Goal: Information Seeking & Learning: Learn about a topic

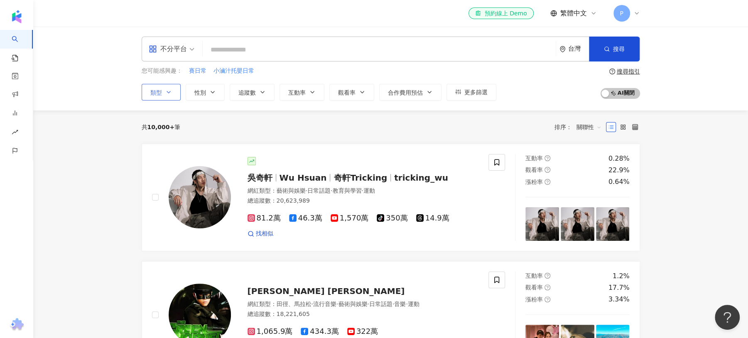
click at [171, 91] on button "類型" at bounding box center [161, 92] width 39 height 17
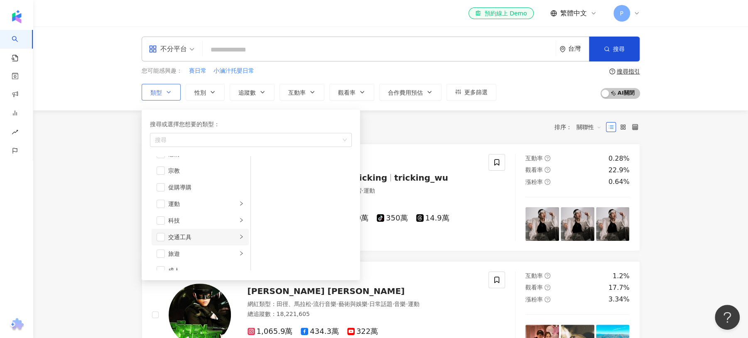
scroll to position [287, 0]
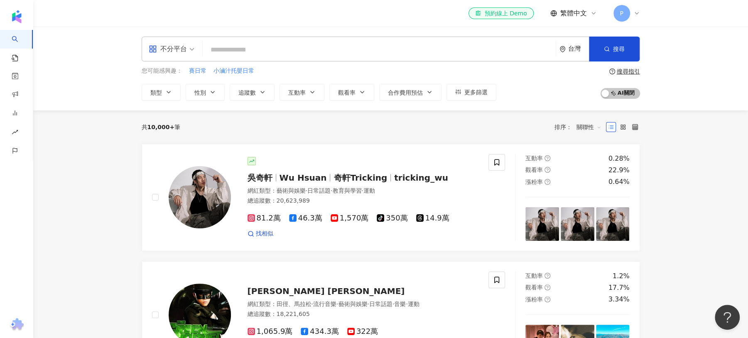
click at [166, 104] on div "不分平台 台灣 搜尋 您可能感興趣： 賽日常 小滷汁托嬰日常 類型 性別 追蹤數 互動率 觀看率 合作費用預估 更多篩選 搜尋指引 AI 開啟 AI 關閉" at bounding box center [390, 69] width 715 height 84
click at [165, 98] on button "類型" at bounding box center [161, 92] width 39 height 17
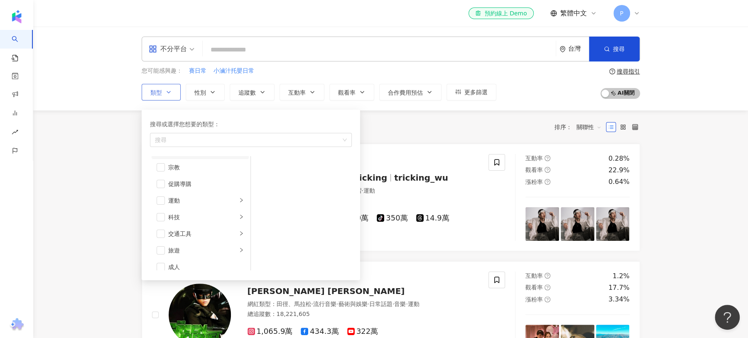
scroll to position [287, 0]
click at [161, 194] on span "button" at bounding box center [161, 194] width 8 height 8
click at [162, 185] on span "button" at bounding box center [161, 184] width 8 height 8
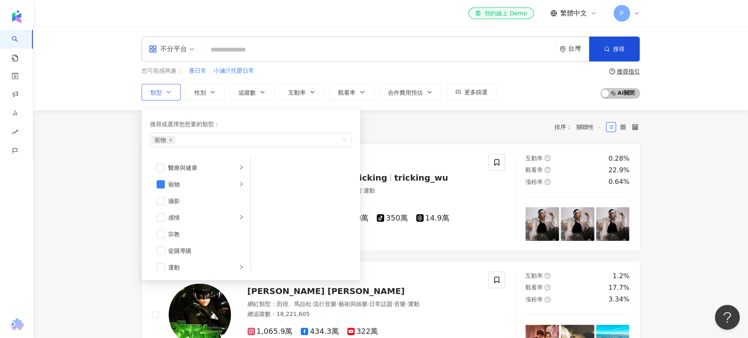
click at [254, 106] on div "搜尋或選擇您想要的類型： 寵物 藝術與娛樂 美妝時尚 氣候和環境 日常話題 教育與學習 家庭 財經 美食 命理占卜 遊戲 法政社會 生活風格 影視娛樂 醫療與…" at bounding box center [248, 192] width 212 height 175
click at [392, 115] on div "共 10,000+ 筆 排序： 關聯性" at bounding box center [391, 126] width 498 height 33
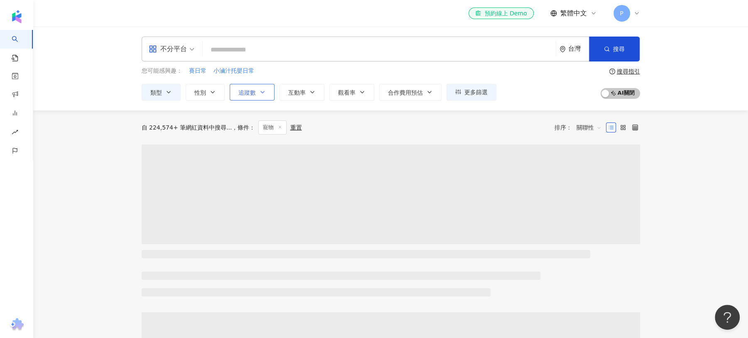
click at [267, 92] on button "追蹤數" at bounding box center [252, 92] width 45 height 17
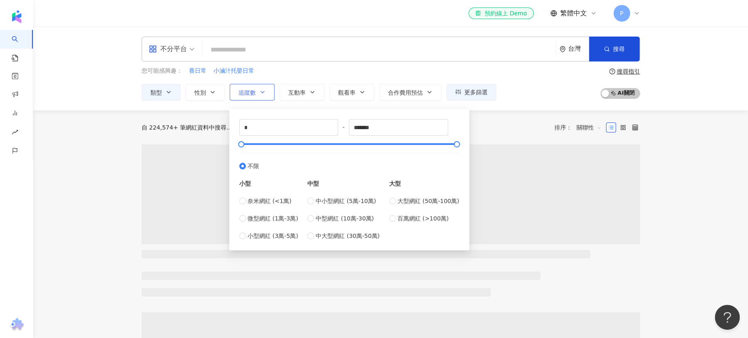
click at [267, 92] on button "追蹤數" at bounding box center [252, 92] width 45 height 17
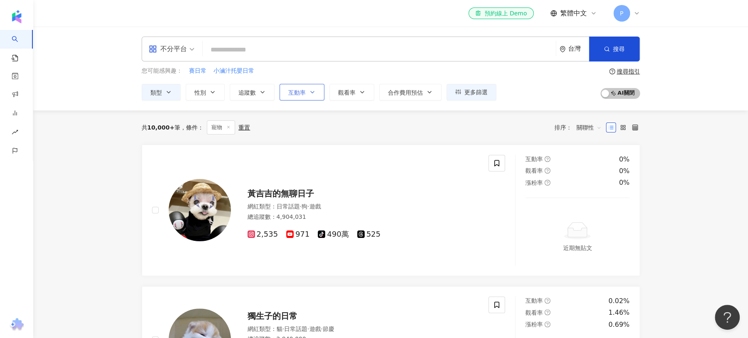
click at [312, 92] on icon "button" at bounding box center [312, 92] width 7 height 7
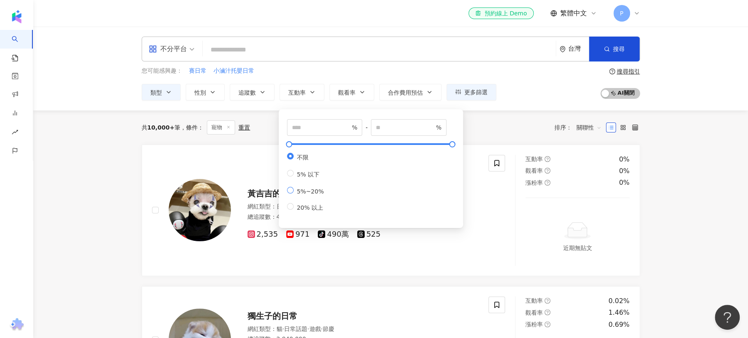
click at [289, 195] on label "5%~20%" at bounding box center [307, 191] width 40 height 8
type input "*"
type input "**"
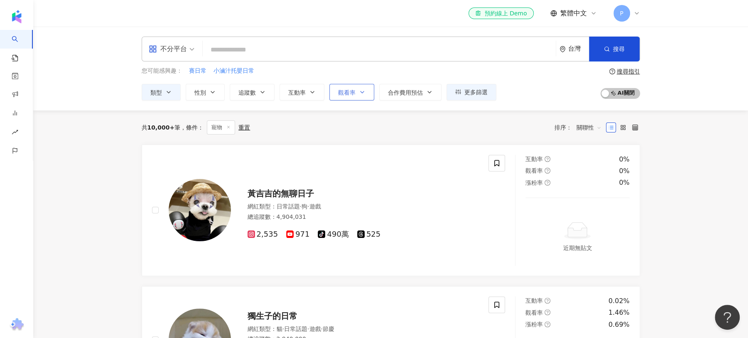
click at [336, 100] on button "觀看率" at bounding box center [351, 92] width 45 height 17
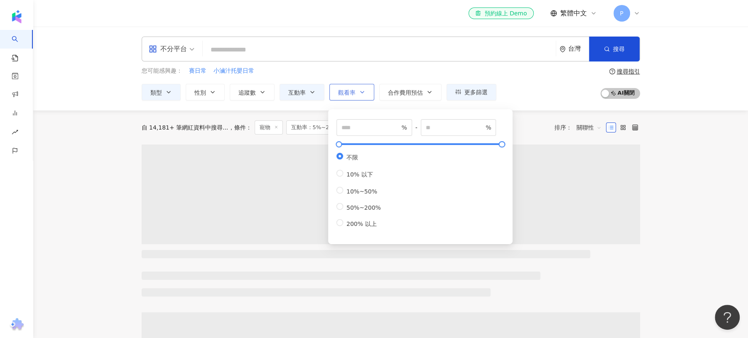
click at [340, 96] on button "觀看率" at bounding box center [351, 92] width 45 height 17
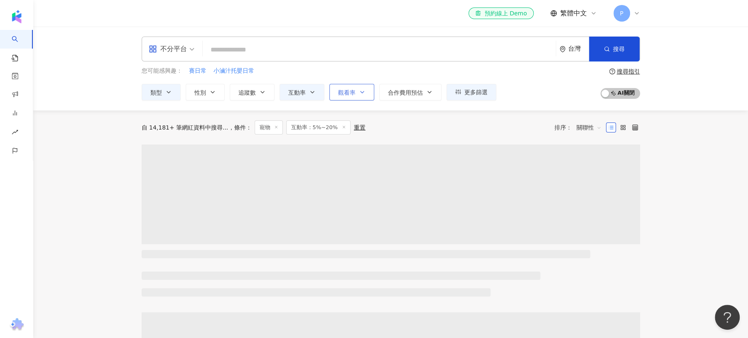
click at [349, 97] on button "觀看率" at bounding box center [351, 92] width 45 height 17
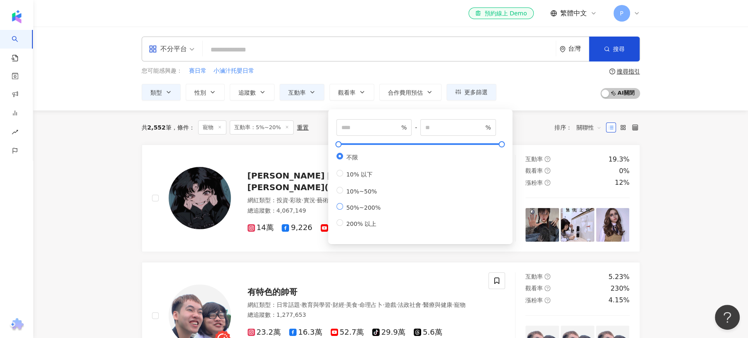
type input "**"
type input "***"
click at [383, 106] on div "** % - *** % 不限 10% 以下 10%~50% 50%~200% 200% 以上" at bounding box center [420, 174] width 184 height 139
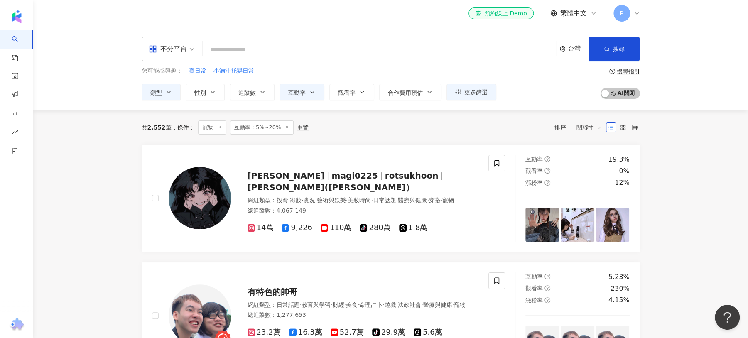
click at [593, 136] on div "共 2,552 筆 條件 ： 寵物 互動率：5%~20% 重置 排序： 關聯性" at bounding box center [391, 127] width 498 height 34
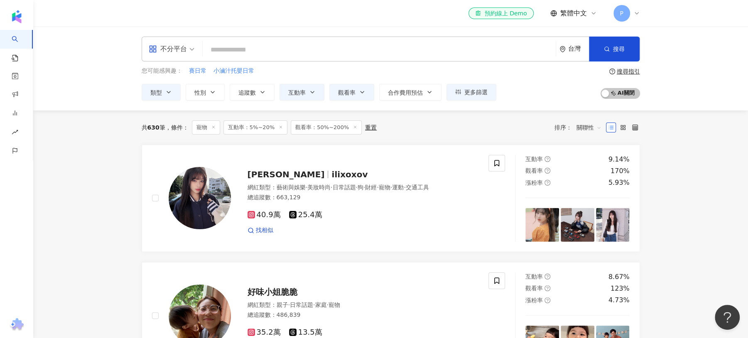
click at [594, 126] on span "關聯性" at bounding box center [588, 127] width 25 height 13
click at [594, 186] on div "互動率" at bounding box center [588, 186] width 21 height 9
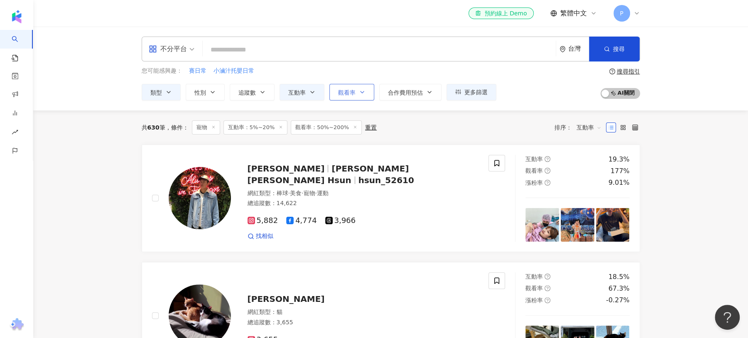
click at [347, 91] on span "觀看率" at bounding box center [346, 92] width 17 height 7
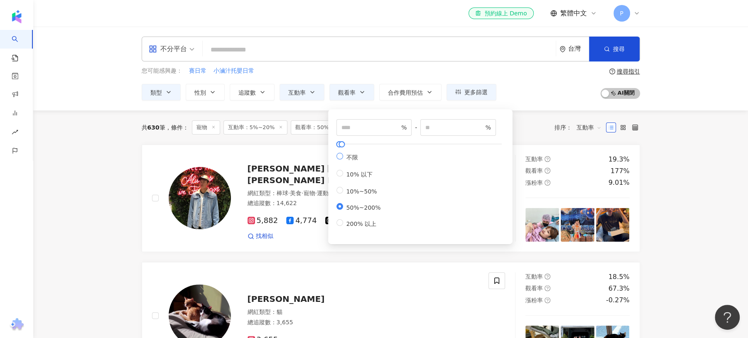
click at [346, 157] on span "不限" at bounding box center [352, 157] width 18 height 7
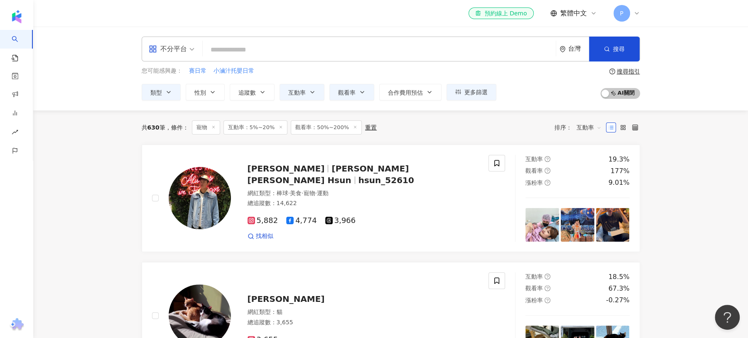
click at [314, 109] on div "不分平台 台灣 搜尋 您可能感興趣： 賽日常 小滷汁托嬰日常 類型 性別 追蹤數 互動率 觀看率 合作費用預估 更多篩選 * - ******* 不限 小型 …" at bounding box center [390, 69] width 715 height 84
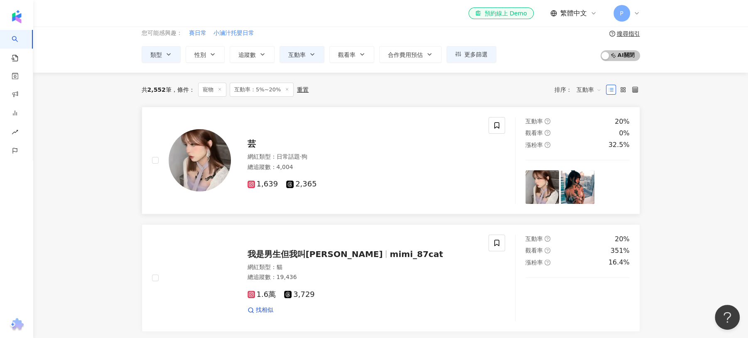
scroll to position [66, 0]
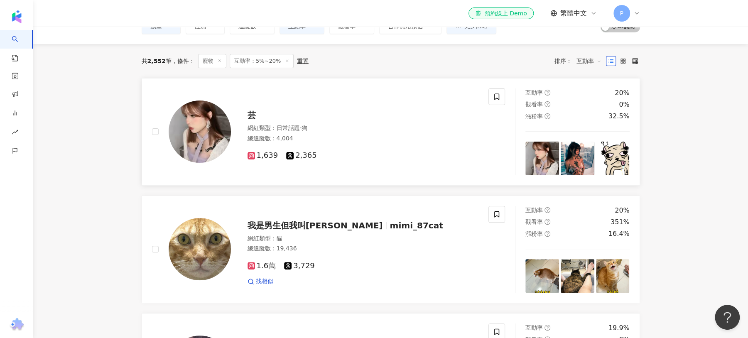
click at [250, 113] on span "芸" at bounding box center [251, 115] width 8 height 10
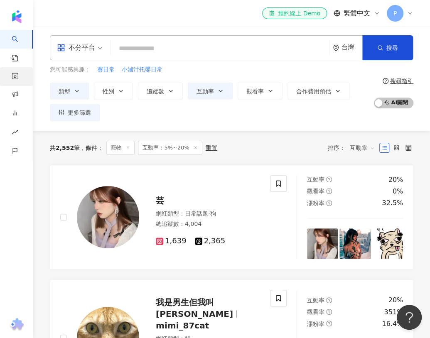
scroll to position [68, 0]
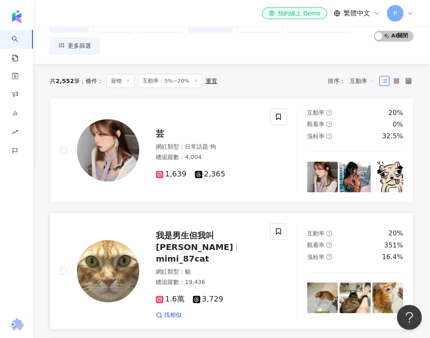
click at [187, 268] on span "貓" at bounding box center [188, 271] width 6 height 7
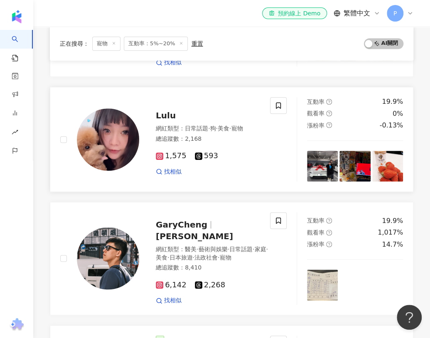
scroll to position [377, 0]
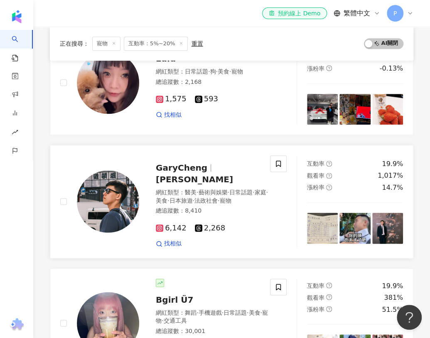
click at [190, 163] on span "GaryCheng" at bounding box center [181, 168] width 51 height 10
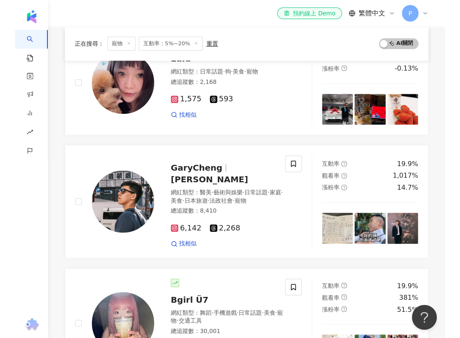
scroll to position [171, 0]
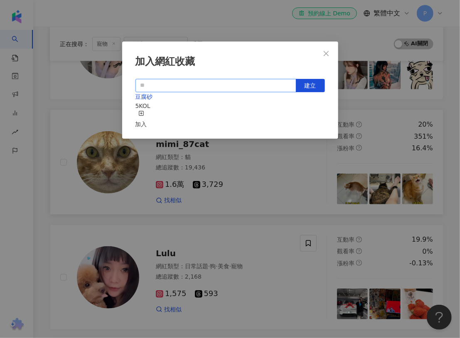
click at [208, 87] on input "text" at bounding box center [215, 85] width 161 height 13
type input "*"
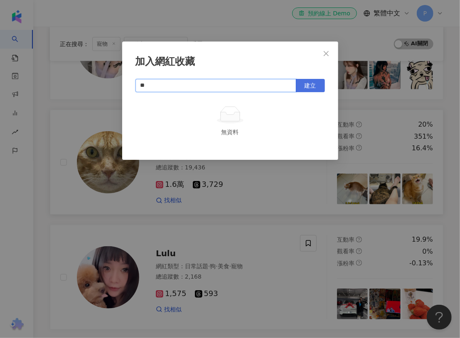
click at [320, 90] on button "建立" at bounding box center [310, 85] width 29 height 13
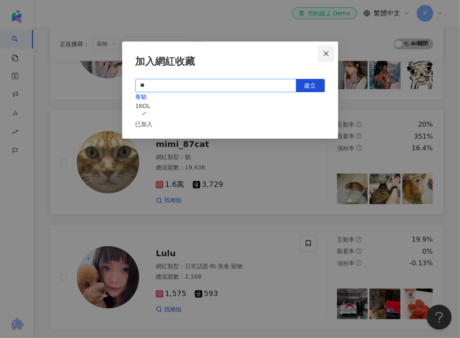
type input "**"
click at [325, 53] on icon "close" at bounding box center [325, 53] width 5 height 5
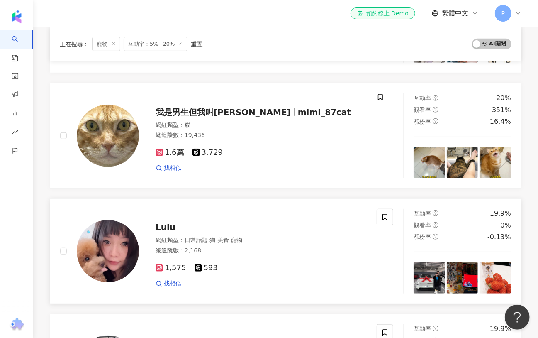
scroll to position [59, 0]
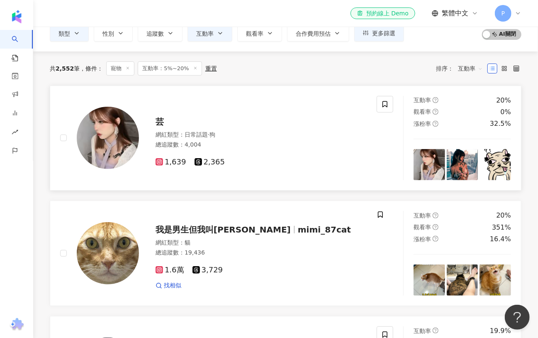
click at [432, 173] on img at bounding box center [430, 165] width 32 height 32
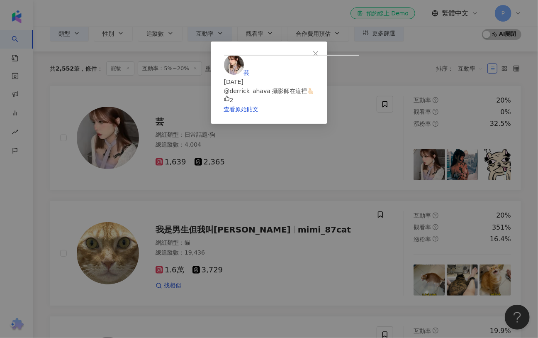
click at [472, 214] on div "芸 2025/8/1 @derrick_ahava 攝影師在這裡🫰🏻 2 查看原始貼文" at bounding box center [269, 169] width 538 height 338
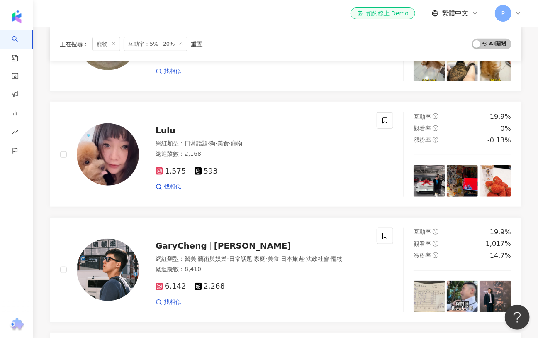
scroll to position [339, 0]
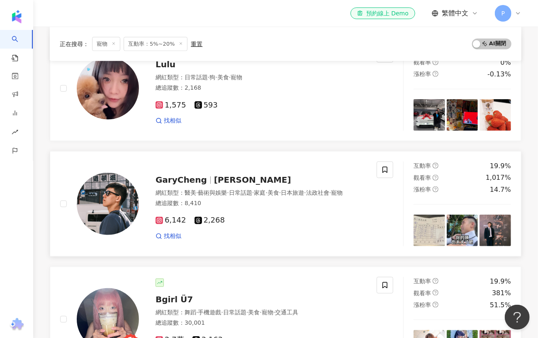
click at [434, 222] on img at bounding box center [430, 231] width 32 height 32
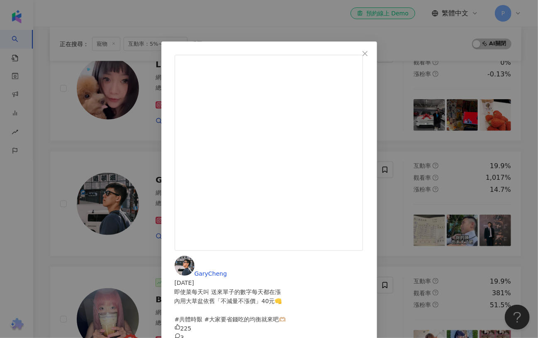
click at [469, 183] on div "GaryCheng 2025/8/12 即使菜每天叫 送來單子的數字每天都在漲 內用大草盆依舊「不減量不漲價」40元👊 #共體時艱 #大家要省錢吃的均衡就來吧…" at bounding box center [269, 169] width 538 height 338
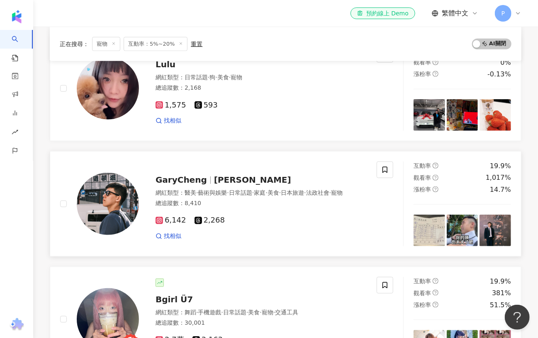
click at [473, 225] on img at bounding box center [463, 231] width 32 height 32
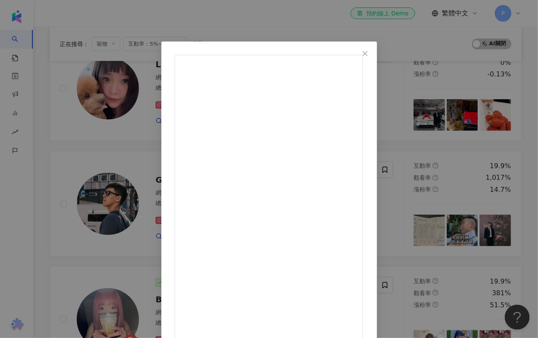
click at [482, 204] on div "Student Tan 學昇會長 2025/7/8 頭大怎麼了嗎？🥲 1,108 51 3.8萬 查看原始貼文" at bounding box center [269, 169] width 538 height 338
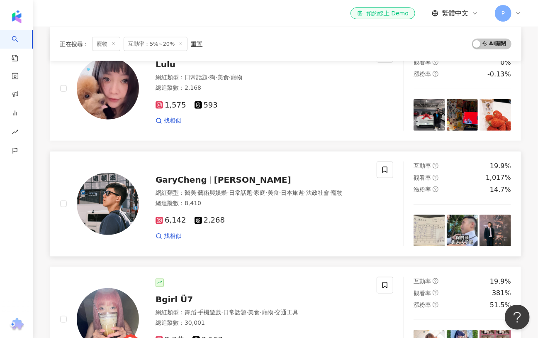
click at [510, 237] on img at bounding box center [496, 231] width 32 height 32
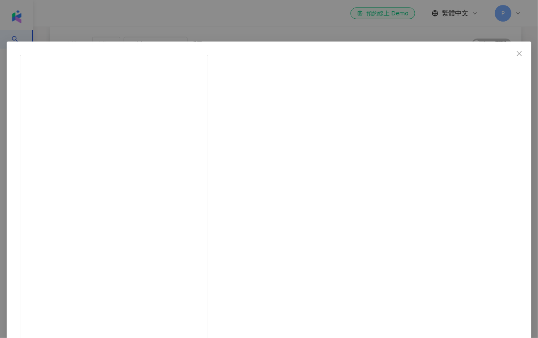
click at [509, 232] on div "GaryCheng 2025/7/6 開心會長 @tanhocksheng 被薩泰爾官方邀請來看「炎上-炎亞綸」,我才有這份榮幸在等待進場前可以進到貴賓室和那…" at bounding box center [269, 169] width 538 height 338
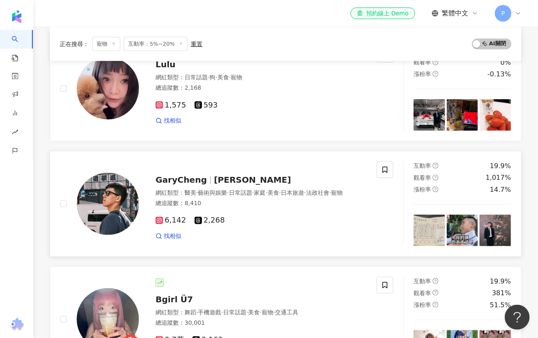
scroll to position [222, 0]
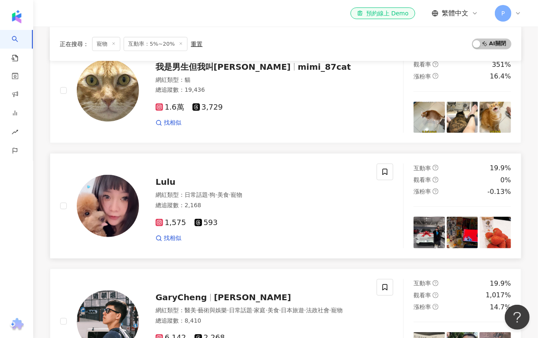
click at [503, 226] on img at bounding box center [496, 233] width 32 height 32
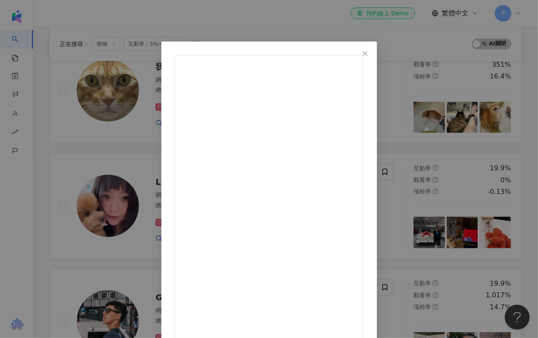
click at [496, 226] on div "Lulu 2025/3/4 Tokyo Marathon 2025🏃🏅 跑之前一直告訴他志在參加，當作體驗 真的沒想到他最後還是完成了☑️🥺 好佩服這個堅持到…" at bounding box center [269, 169] width 538 height 338
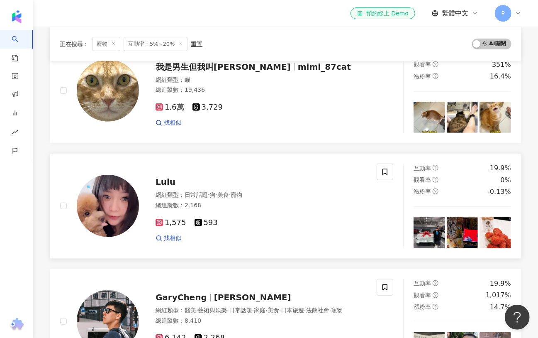
click at [460, 225] on img at bounding box center [463, 233] width 32 height 32
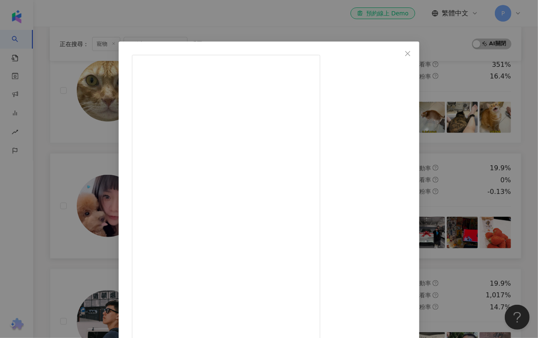
click at [460, 225] on div "Lulu 2025/3/17 29 2 1,173 查看原始貼文" at bounding box center [269, 169] width 538 height 338
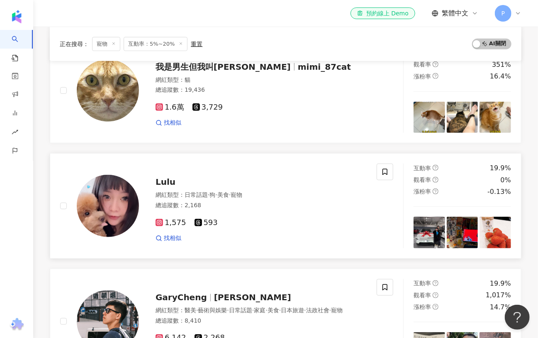
click at [436, 223] on img at bounding box center [430, 233] width 32 height 32
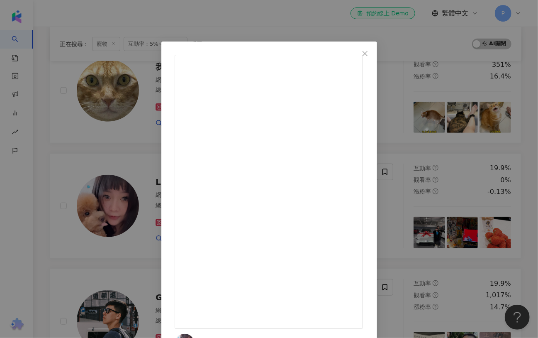
click at [480, 206] on div "Lulu 2025/7/12 2025‘0712🚗💘🔋 大玩具到拉ᐟ.ᐟ.ᐟ 🩵 還選到了生日21當車牌好幸運💝 等待很久的一天🥹從3/5付訂金到今天 等了四…" at bounding box center [269, 169] width 538 height 338
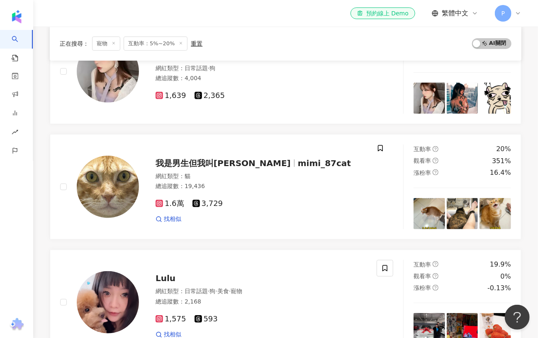
scroll to position [37, 0]
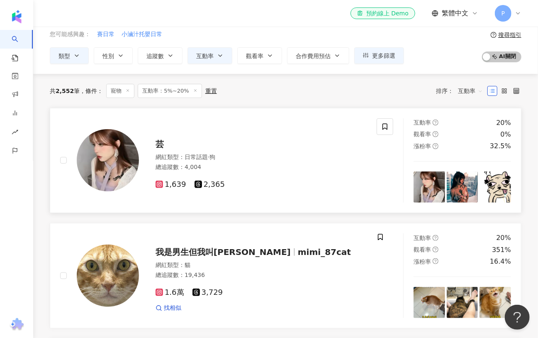
click at [430, 190] on img at bounding box center [430, 187] width 32 height 32
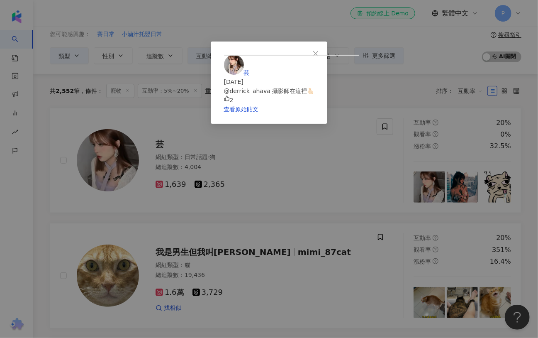
click at [485, 161] on div "芸 2025/8/1 @derrick_ahava 攝影師在這裡🫰🏻 2 查看原始貼文" at bounding box center [269, 169] width 538 height 338
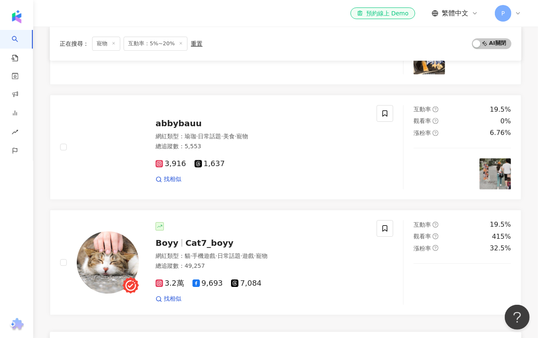
scroll to position [1269, 0]
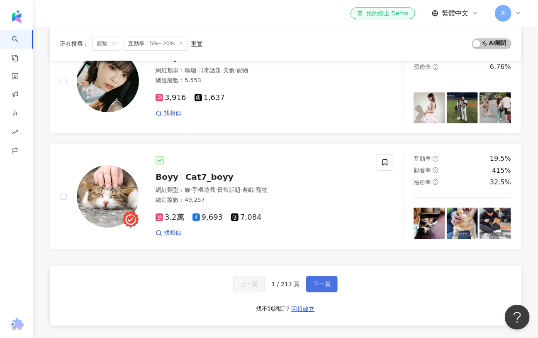
click at [330, 276] on button "下一頁" at bounding box center [322, 284] width 32 height 17
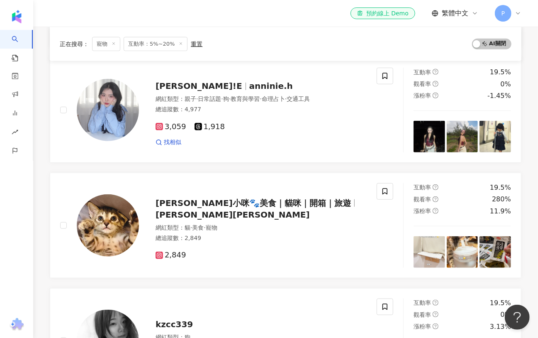
scroll to position [247, 0]
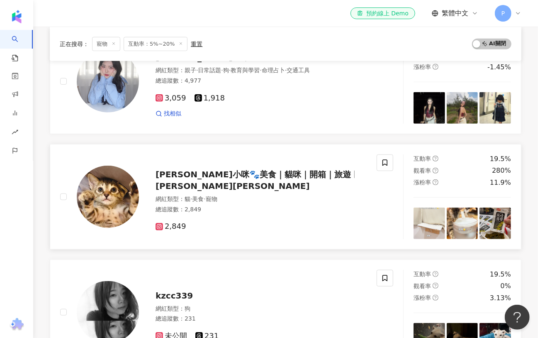
click at [296, 179] on span "Nana＆小咪🐾美食｜貓咪｜開箱｜旅遊" at bounding box center [254, 174] width 196 height 10
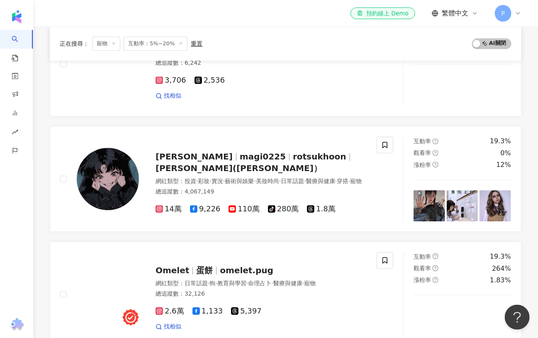
scroll to position [1311, 0]
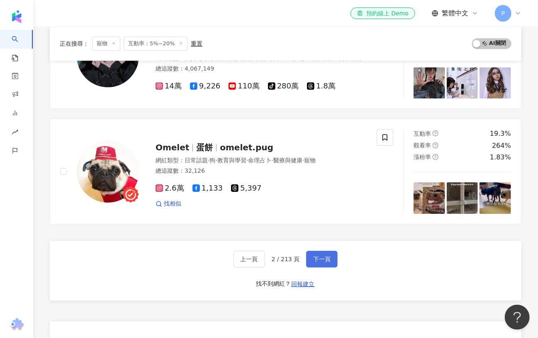
click at [320, 256] on span "下一頁" at bounding box center [321, 259] width 17 height 7
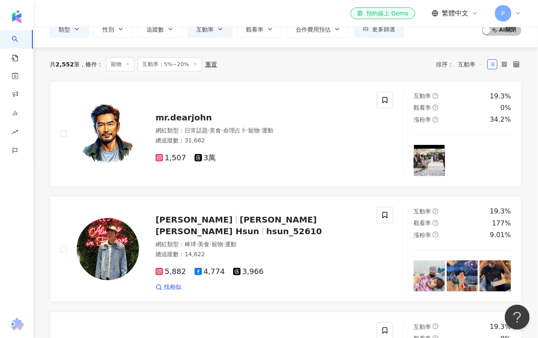
scroll to position [0, 0]
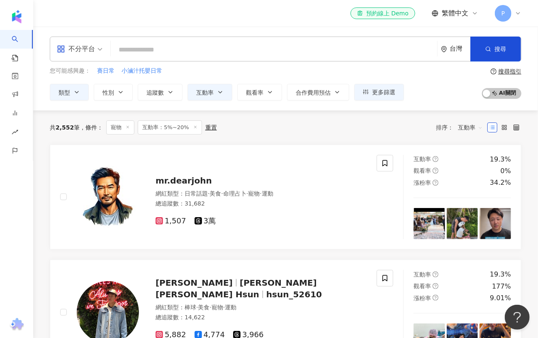
click at [128, 127] on line at bounding box center [128, 127] width 2 height 2
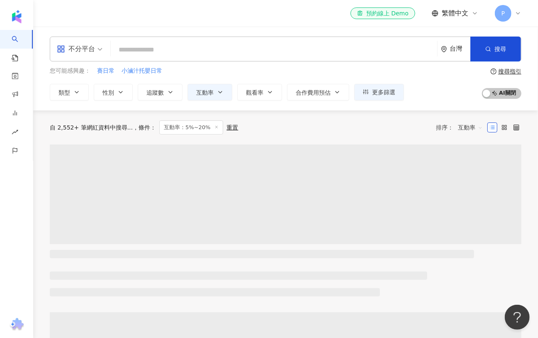
click at [162, 48] on input "search" at bounding box center [274, 50] width 320 height 16
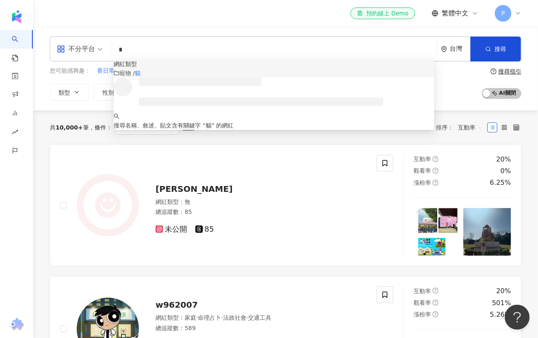
click at [170, 78] on div "寵物 / 貓" at bounding box center [274, 73] width 321 height 9
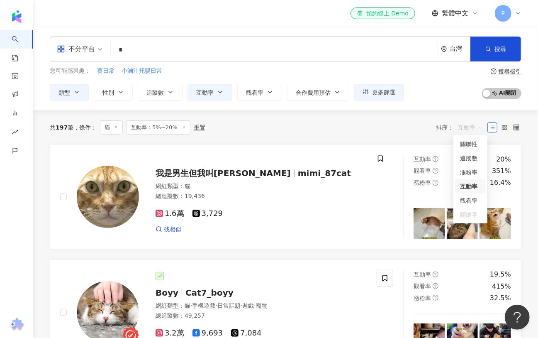
click at [475, 127] on span "互動率" at bounding box center [470, 127] width 25 height 13
type input "*"
click at [475, 127] on span "互動率" at bounding box center [470, 127] width 25 height 13
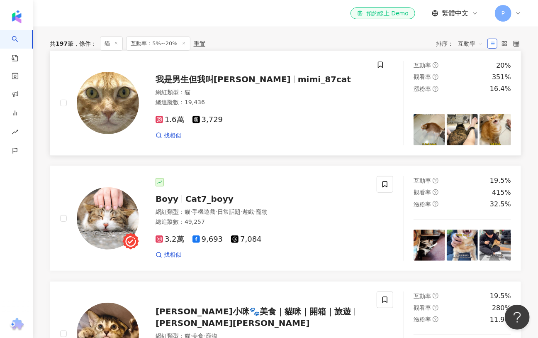
scroll to position [122, 0]
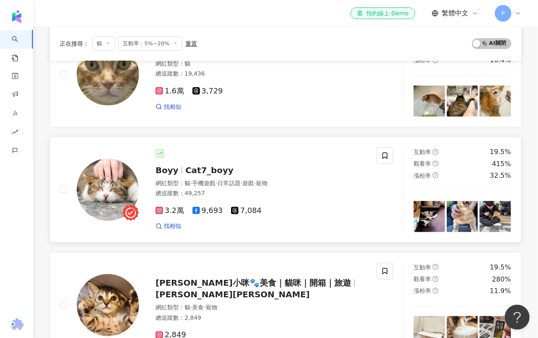
click at [186, 169] on span "Cat7_boyy" at bounding box center [210, 170] width 48 height 10
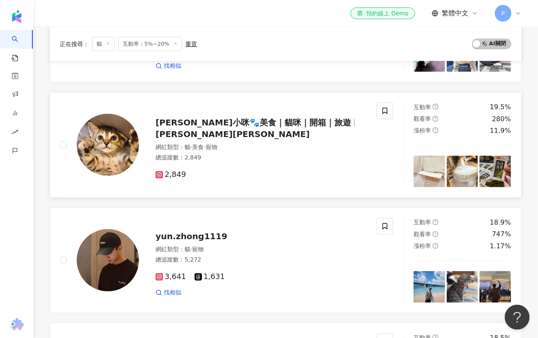
scroll to position [351, 0]
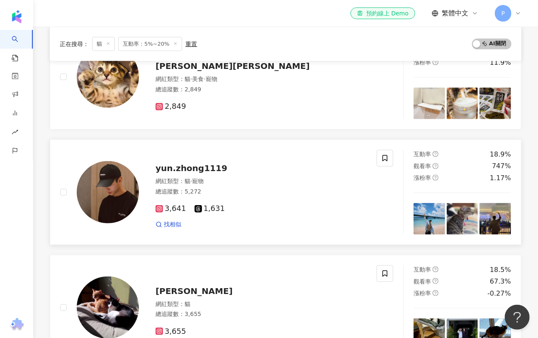
click at [206, 166] on span "yun.zhong1119" at bounding box center [192, 168] width 72 height 10
click at [455, 214] on img at bounding box center [463, 219] width 32 height 32
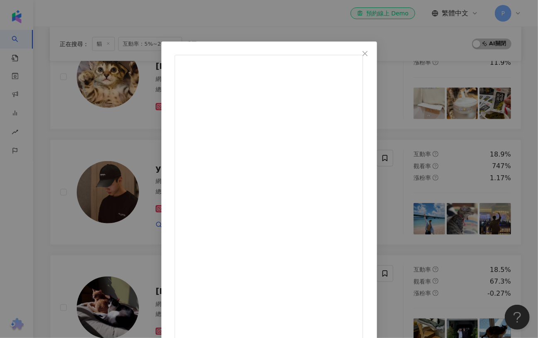
click at [492, 155] on div "馬允中 Ma Yun Zhong 2025/4/15 小貓能有什麼壞心思 #cat #mischievous#littlecat 188 1 6,721 查看…" at bounding box center [269, 169] width 538 height 338
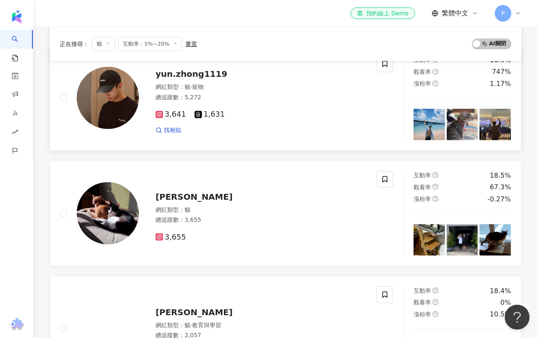
scroll to position [473, 0]
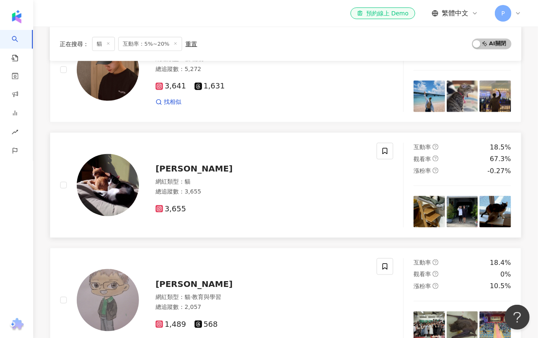
click at [274, 188] on div "總追蹤數 ： 3,655" at bounding box center [261, 192] width 211 height 8
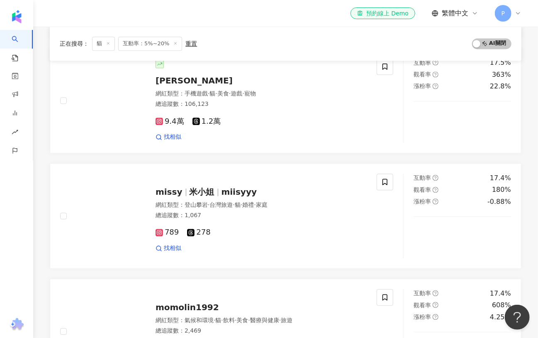
scroll to position [932, 0]
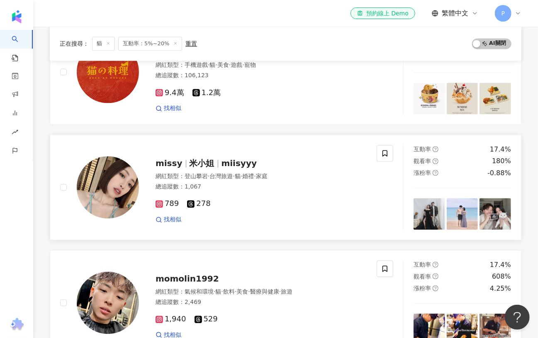
click at [222, 160] on span "miisyyy" at bounding box center [240, 163] width 36 height 10
click at [483, 207] on img at bounding box center [496, 214] width 32 height 32
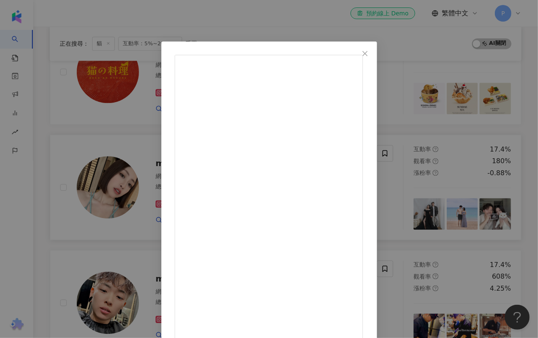
click at [483, 207] on div "missy 2025/5/23 20250523💝 今天是我們結婚兩週年的日子 終於可以跟大家分享這個好消息 就是我們準備升格當爸媽啦 以前的我從未把生寶寶畫…" at bounding box center [269, 169] width 538 height 338
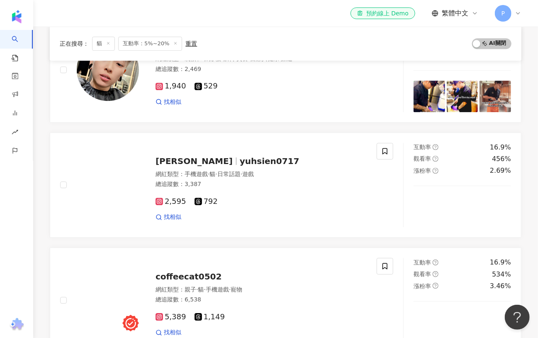
scroll to position [1194, 0]
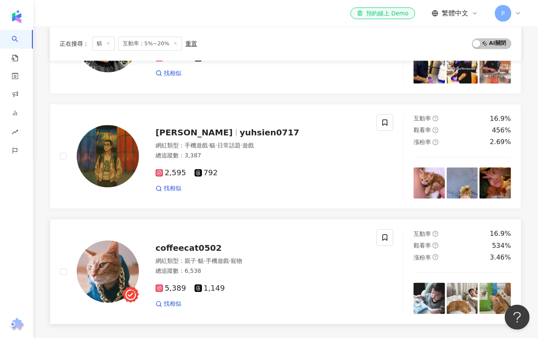
click at [170, 243] on span "coffeecat0502" at bounding box center [189, 248] width 66 height 10
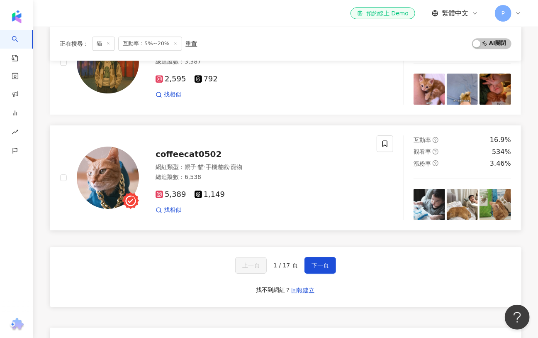
scroll to position [1345, 0]
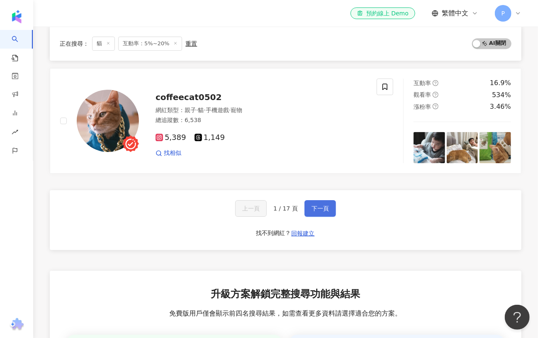
click at [331, 203] on button "下一頁" at bounding box center [321, 208] width 32 height 17
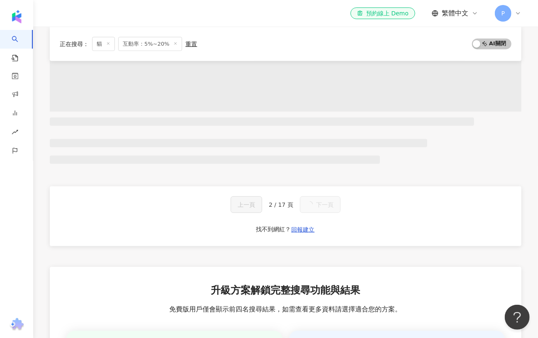
scroll to position [0, 0]
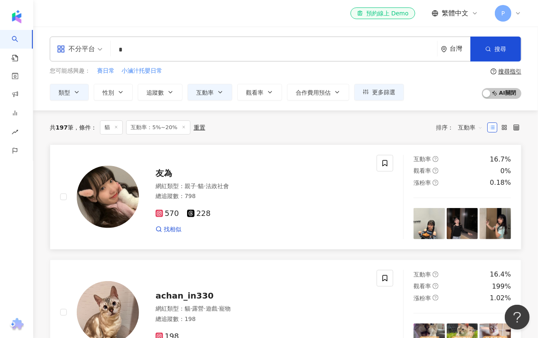
click at [469, 221] on img at bounding box center [463, 224] width 32 height 32
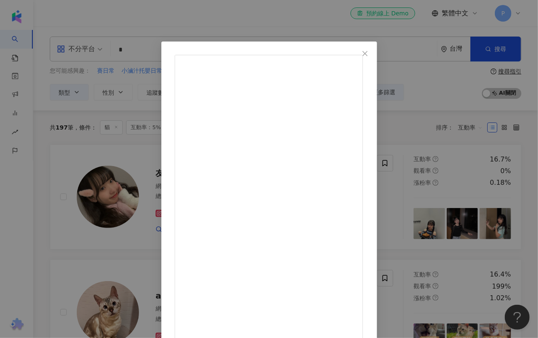
click at [479, 220] on div "友為 2025/6/20 喵 138 6 查看原始貼文" at bounding box center [269, 169] width 538 height 338
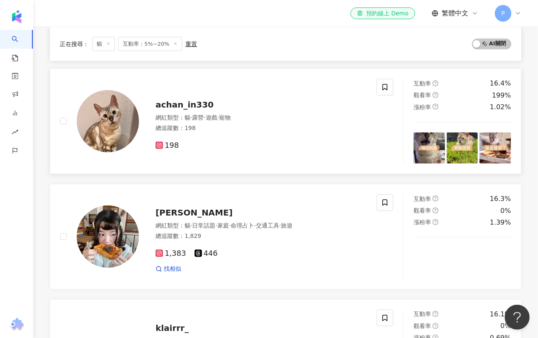
scroll to position [219, 0]
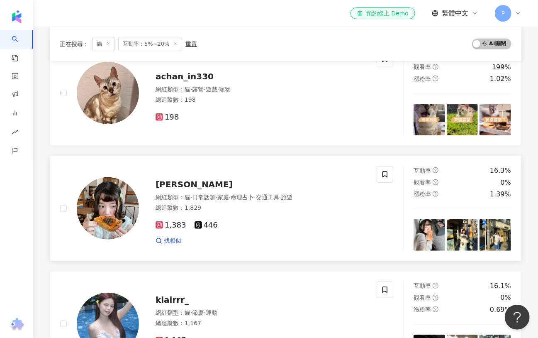
click at [475, 235] on img at bounding box center [463, 235] width 32 height 32
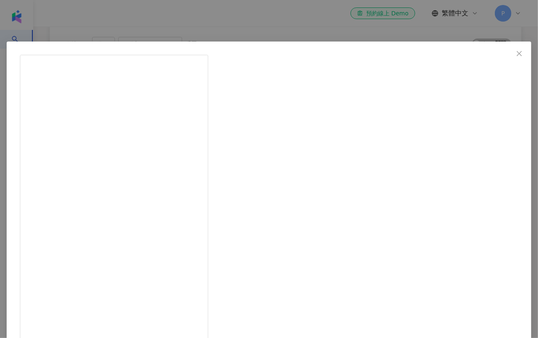
click at [482, 235] on div "汪米吉 2025/7/13 🍏2024/8吉祥寺散策篇🦢 內搭的淺綠點點洋裝是前一天在高円寺買的古著love！ 愛到在日本連穿兩天的奶油擠花背心是 @_wei…" at bounding box center [269, 169] width 538 height 338
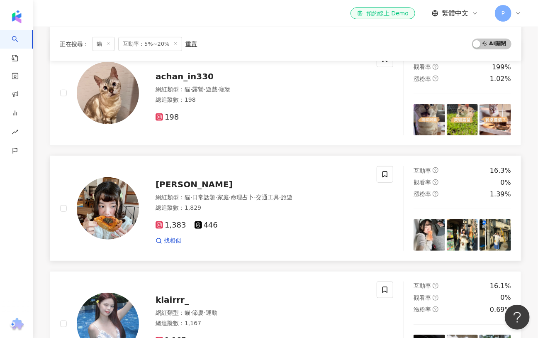
click at [170, 184] on span "汪米吉" at bounding box center [194, 184] width 77 height 10
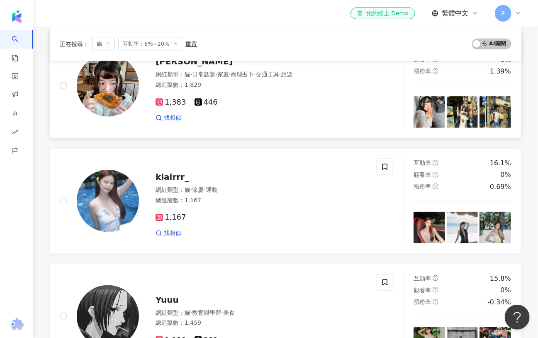
scroll to position [488, 0]
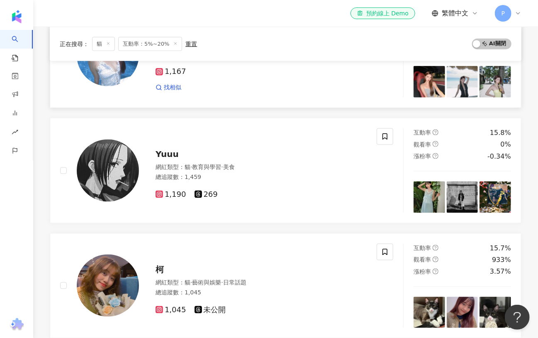
click at [430, 77] on img at bounding box center [430, 82] width 32 height 32
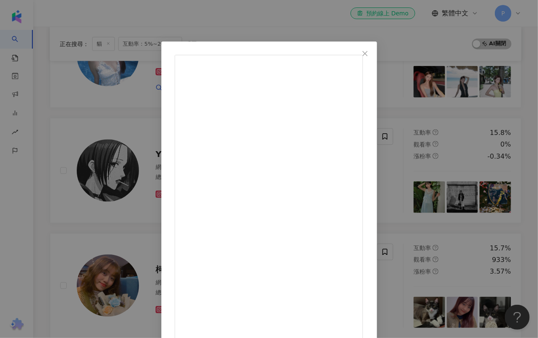
click at [478, 82] on div "C 2025/7/24 Porsche Love♥️ 隱藏 9 查看原始貼文" at bounding box center [269, 169] width 538 height 338
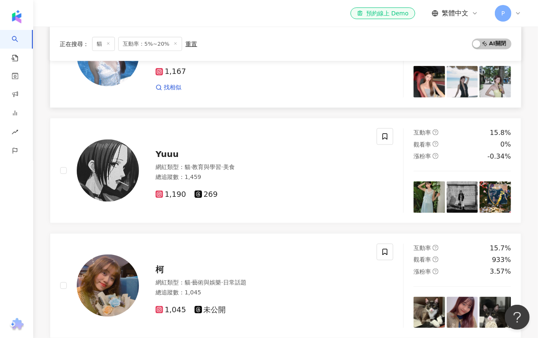
click at [473, 82] on img at bounding box center [463, 82] width 32 height 32
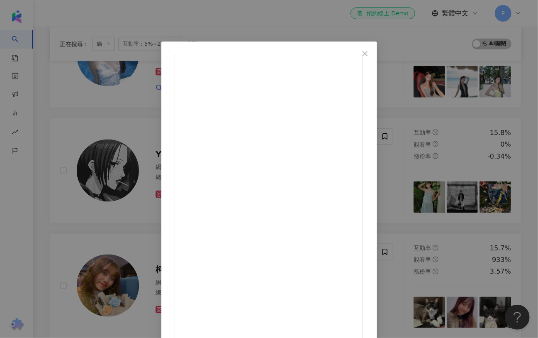
click at [489, 82] on div "C 2025/7/5 這家海景餐廳好像一幅畫🏝️🩵 194 9 查看原始貼文" at bounding box center [269, 169] width 538 height 338
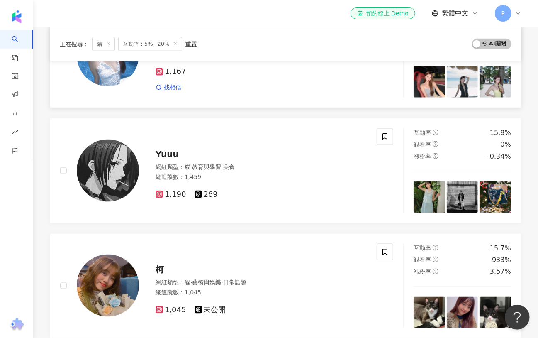
click at [493, 82] on img at bounding box center [496, 82] width 32 height 32
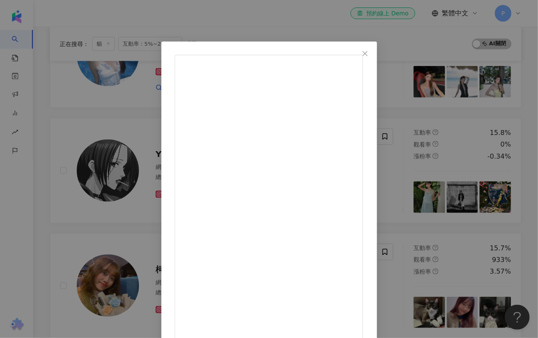
click at [489, 82] on div "C 2025/6/28 來長灘島每天喝的竟然是飯店樓下的Taiwan Tea 到哪都要喝手搖🧋₍ᐢ •͈ ༝ •͈ ᐢ₎♡ 244 11 查看原始貼文" at bounding box center [269, 169] width 538 height 338
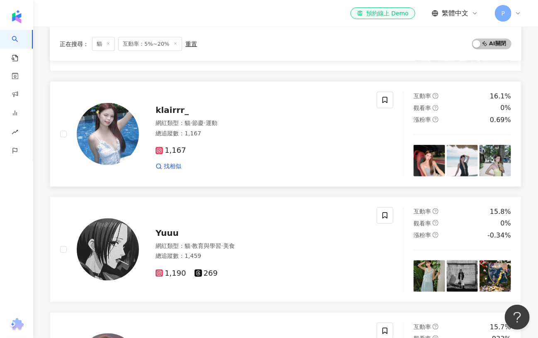
scroll to position [380, 0]
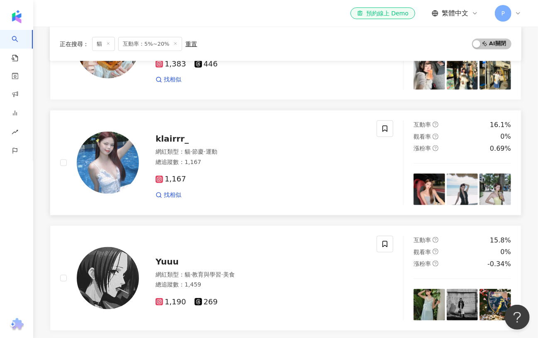
click at [169, 135] on span "klairrr_" at bounding box center [172, 139] width 33 height 10
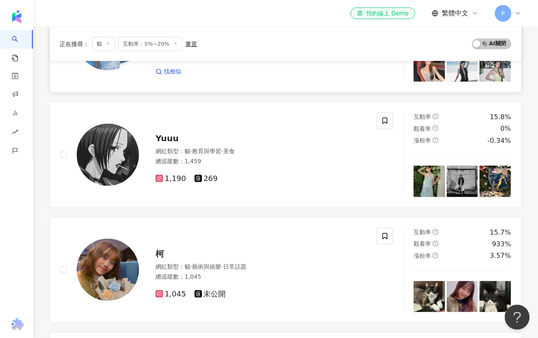
scroll to position [572, 0]
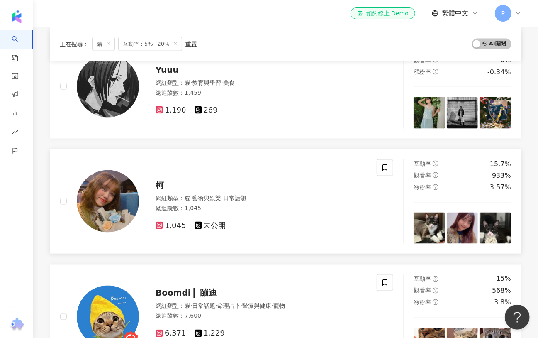
click at [166, 180] on div "柯" at bounding box center [261, 185] width 211 height 12
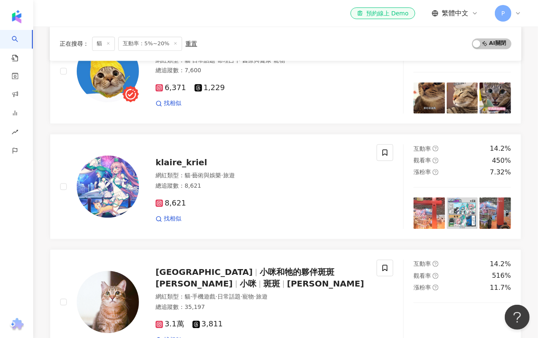
scroll to position [751, 0]
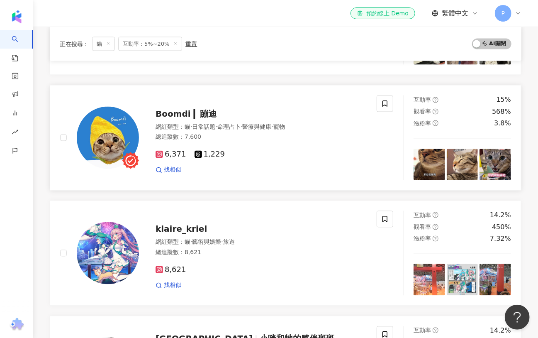
click at [179, 111] on span "Boomdi ▎蹦迪" at bounding box center [186, 114] width 61 height 10
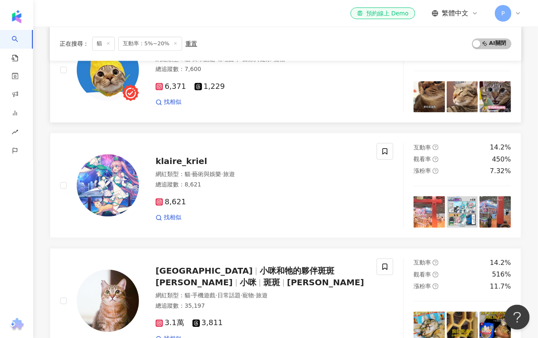
scroll to position [965, 0]
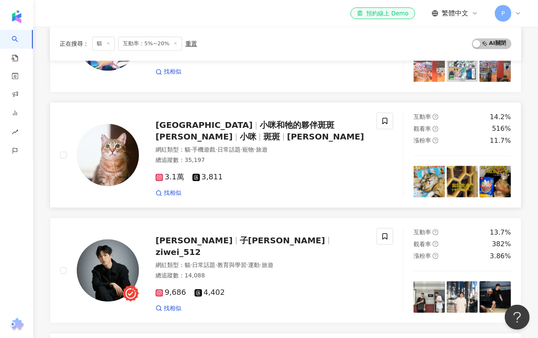
click at [269, 161] on div "網紅類型 ： 貓 · 手機遊戲 · 日常話題 · 寵物 · 旅遊 總追蹤數 ： 35,197" at bounding box center [261, 156] width 211 height 20
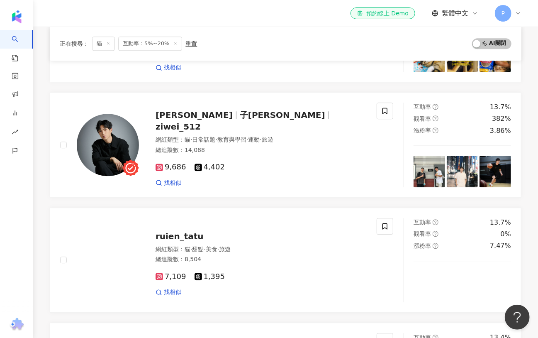
scroll to position [1236, 0]
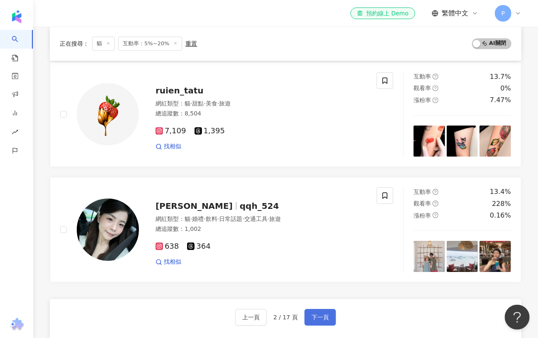
click at [316, 314] on span "下一頁" at bounding box center [320, 317] width 17 height 7
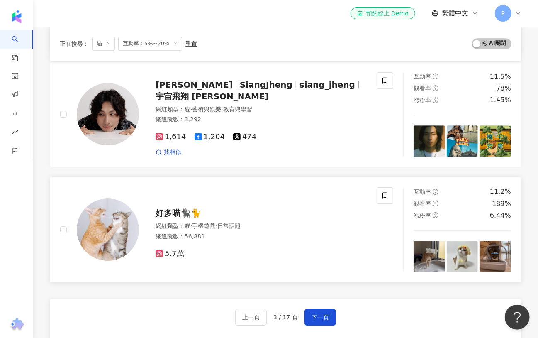
click at [174, 208] on span "好多喵🐈‍⬛🐈" at bounding box center [179, 213] width 46 height 10
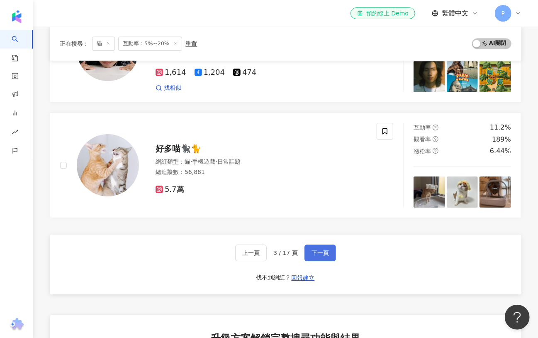
click at [314, 250] on span "下一頁" at bounding box center [320, 253] width 17 height 7
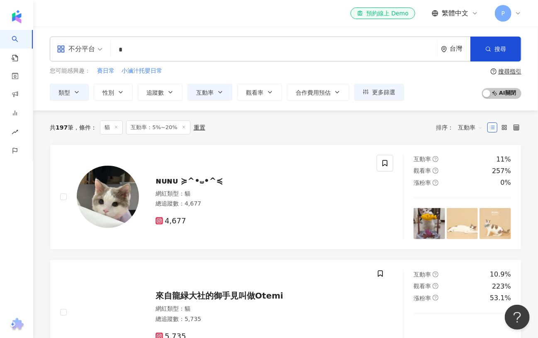
scroll to position [31, 0]
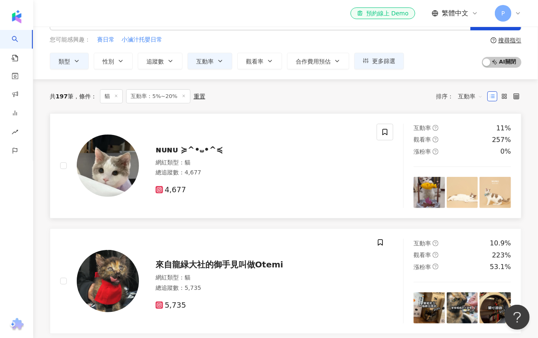
click at [171, 149] on span "ɴᴜɴᴜ ≽^•⩊•^≼" at bounding box center [190, 149] width 68 height 10
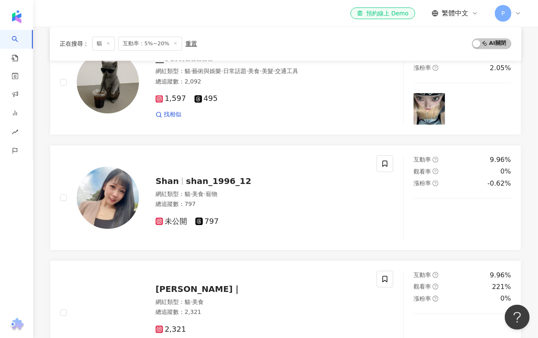
scroll to position [1248, 0]
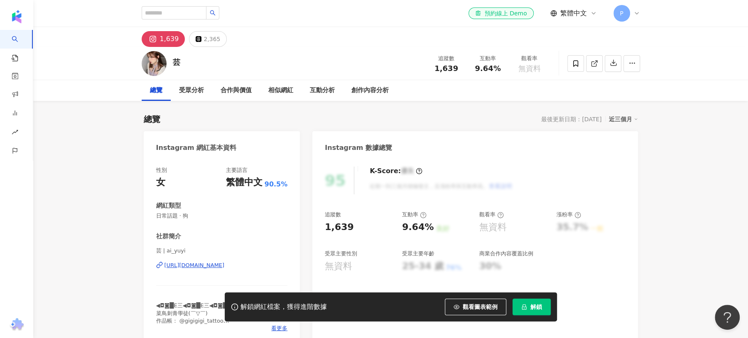
click at [201, 263] on div "https://www.instagram.com/ai_yuyi/" at bounding box center [194, 265] width 60 height 7
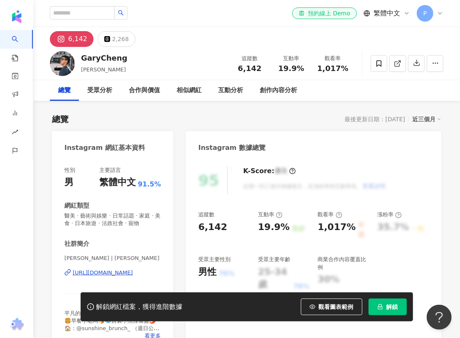
click at [120, 271] on div "https://www.instagram.com/gary__ch/" at bounding box center [103, 272] width 60 height 7
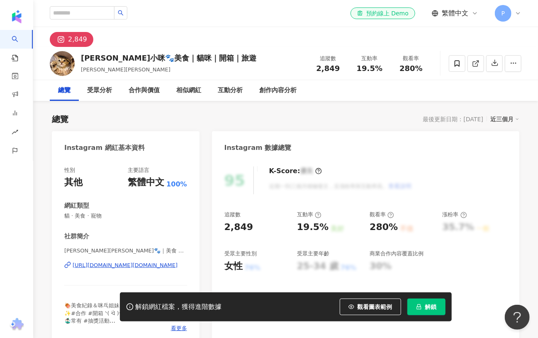
scroll to position [9, 0]
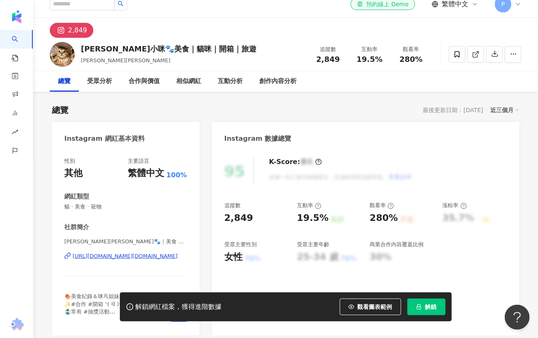
click at [151, 254] on div "https://www.instagram.com/nana.eat.eat/" at bounding box center [125, 255] width 105 height 7
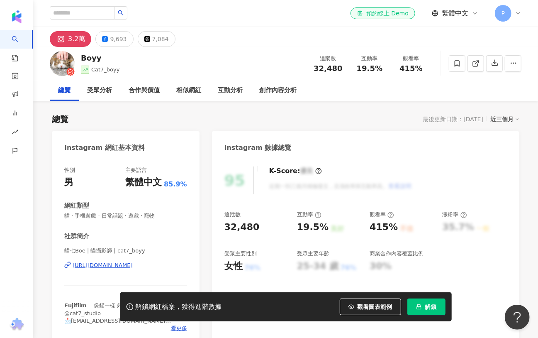
click at [112, 266] on div "[URL][DOMAIN_NAME]" at bounding box center [103, 265] width 60 height 7
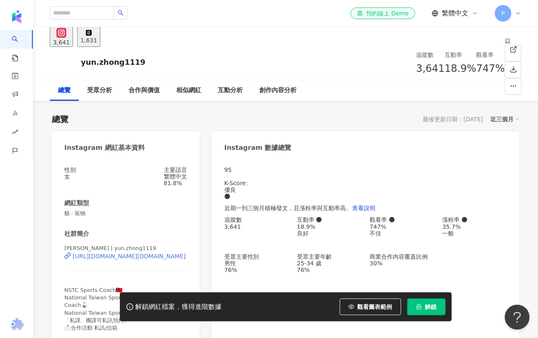
scroll to position [19, 0]
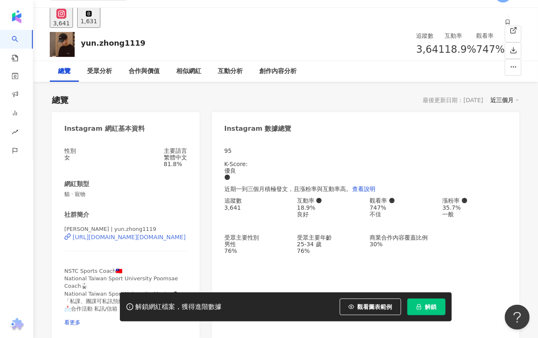
click at [139, 240] on div "[URL][DOMAIN_NAME][DOMAIN_NAME]" at bounding box center [129, 237] width 113 height 7
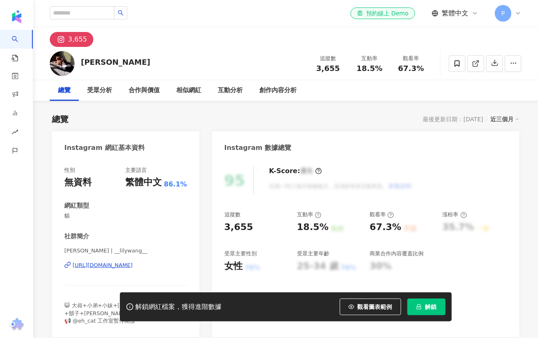
click at [133, 262] on div "[URL][DOMAIN_NAME]" at bounding box center [103, 265] width 60 height 7
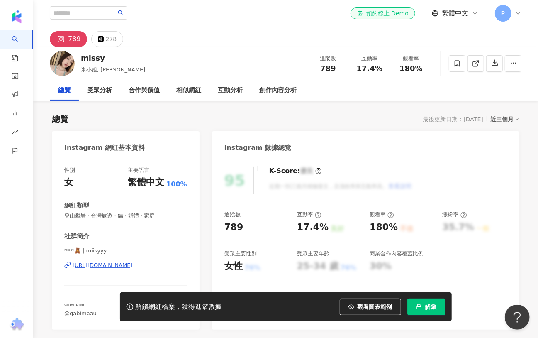
click at [116, 267] on div "[URL][DOMAIN_NAME]" at bounding box center [103, 265] width 60 height 7
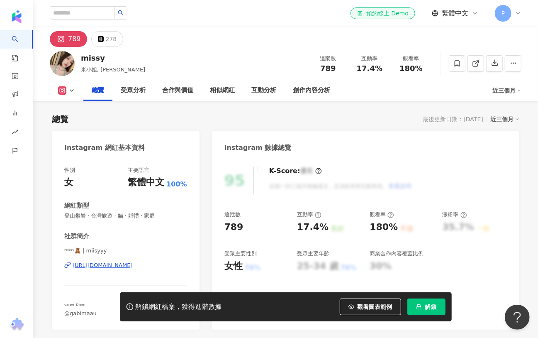
scroll to position [121, 0]
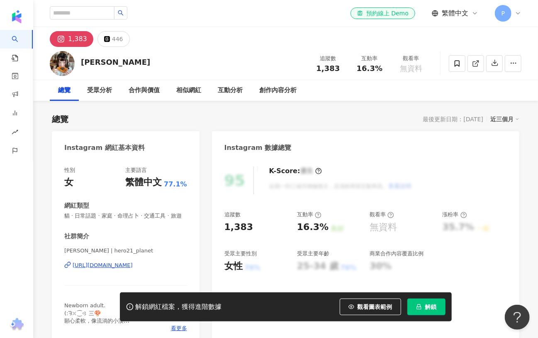
click at [133, 262] on div "https://www.instagram.com/hero21_planet/" at bounding box center [103, 265] width 60 height 7
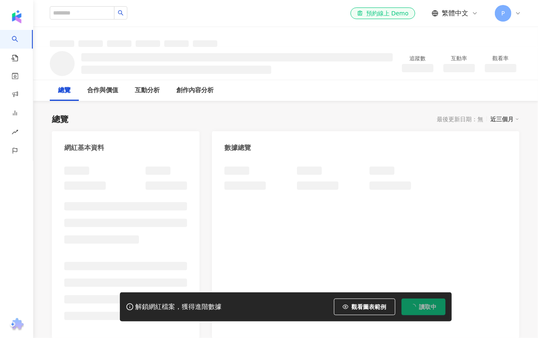
scroll to position [65, 0]
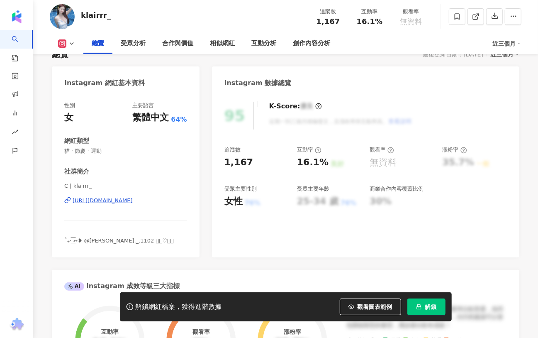
click at [133, 203] on div "[URL][DOMAIN_NAME]" at bounding box center [103, 200] width 60 height 7
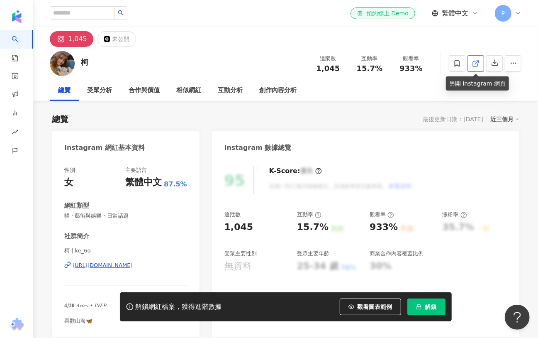
click at [477, 66] on icon at bounding box center [475, 63] width 7 height 7
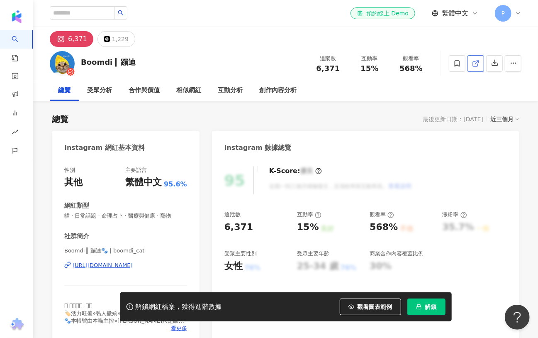
click at [478, 64] on icon at bounding box center [475, 63] width 7 height 7
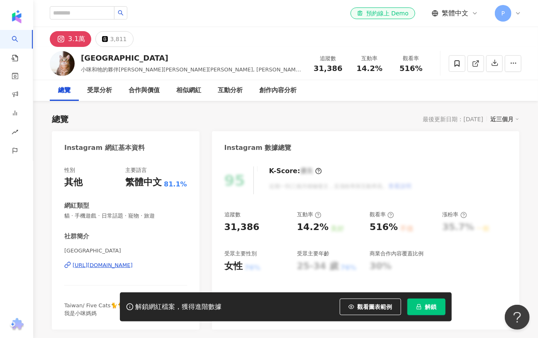
click at [474, 66] on icon at bounding box center [475, 63] width 7 height 7
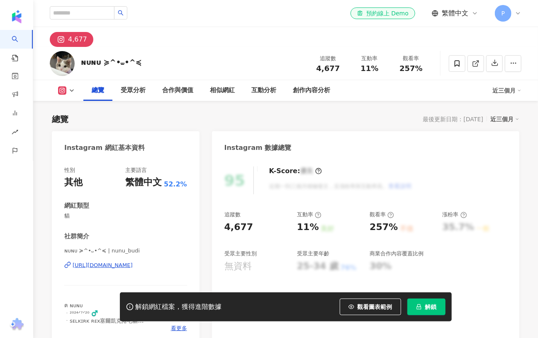
click at [133, 262] on div "[URL][DOMAIN_NAME]" at bounding box center [103, 265] width 60 height 7
